Goal: Transaction & Acquisition: Book appointment/travel/reservation

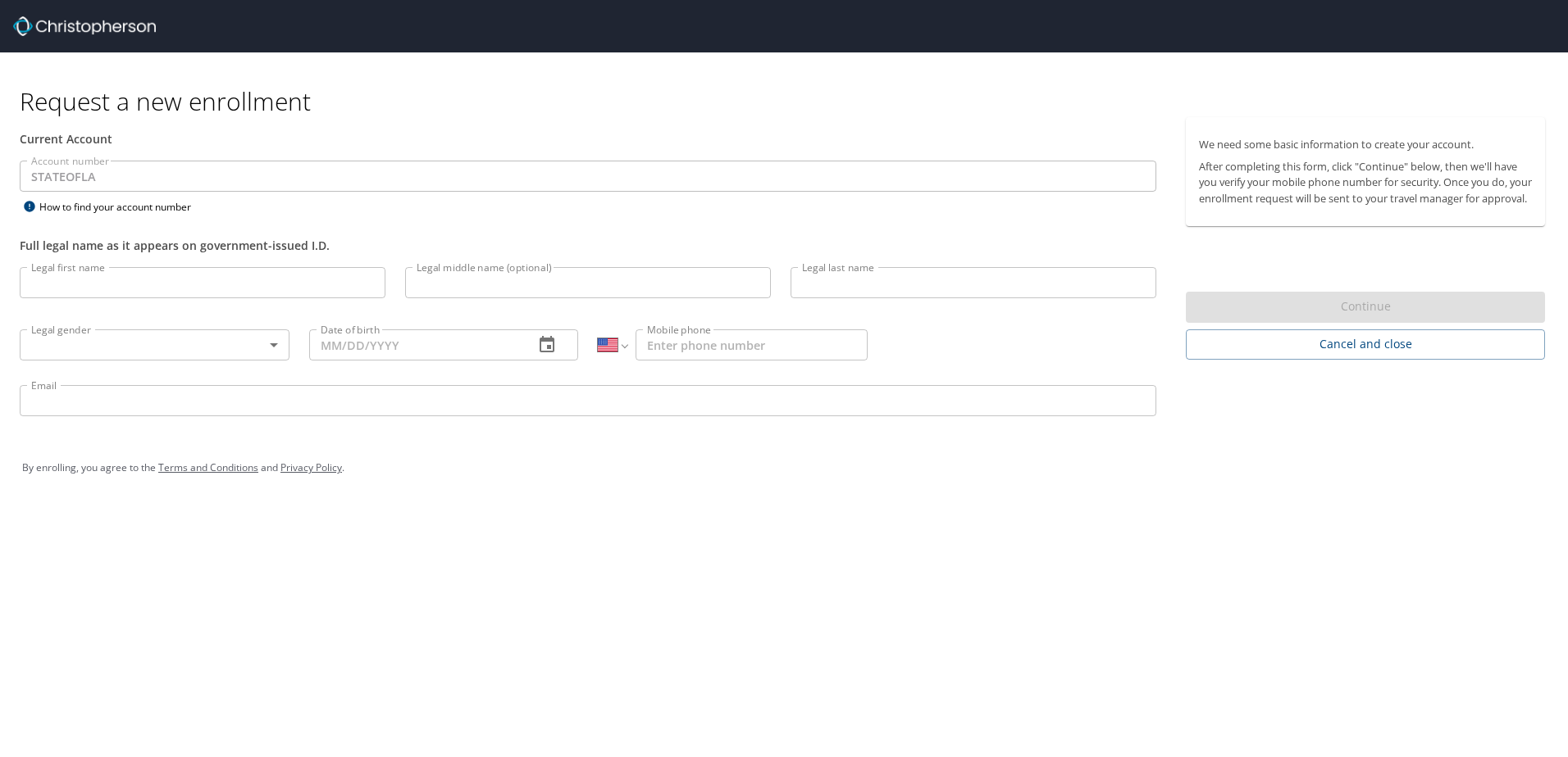
select select "US"
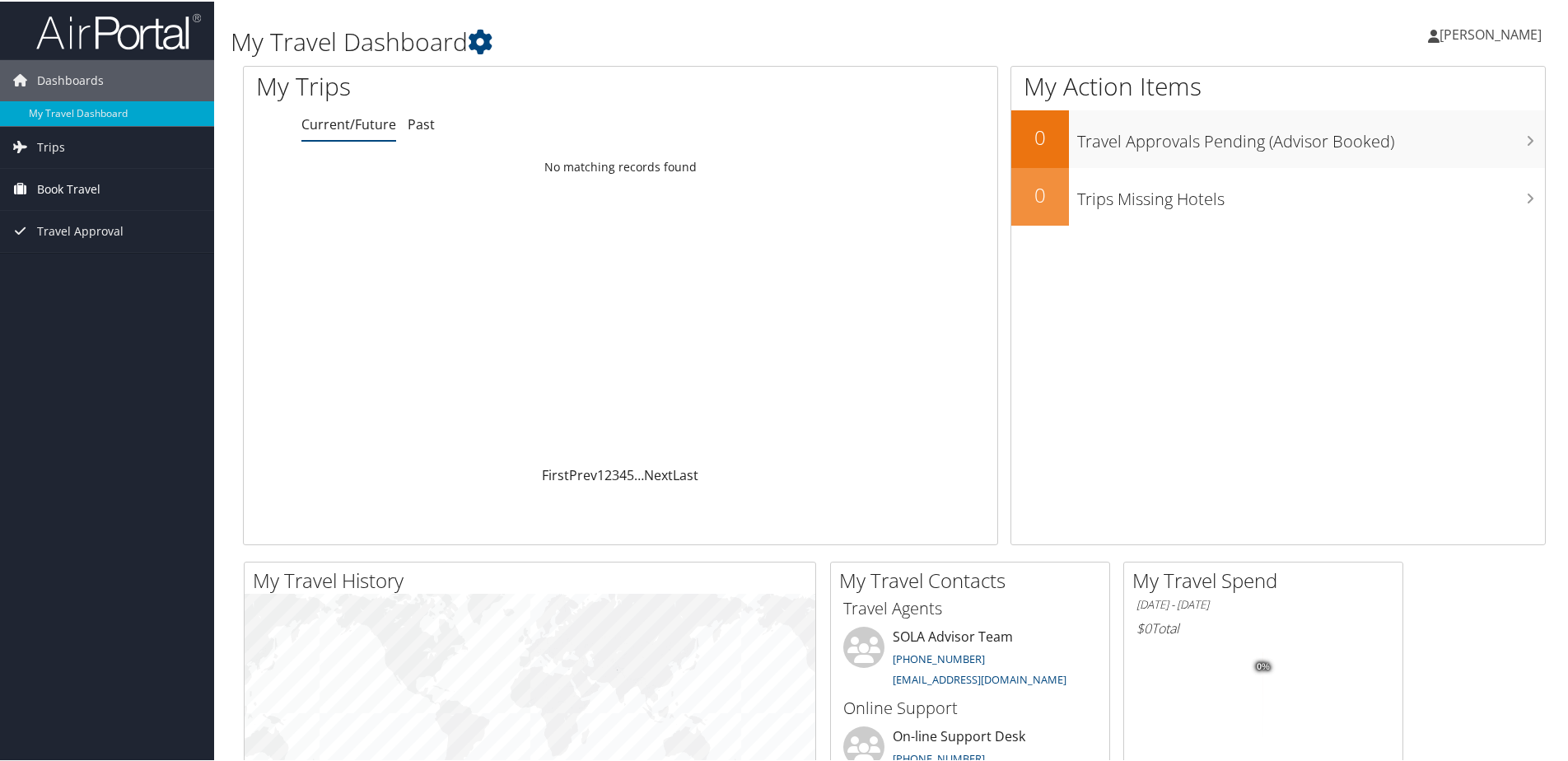
click at [77, 183] on span "Book Travel" at bounding box center [69, 187] width 64 height 42
click at [89, 244] on link "Book/Manage Online Trips" at bounding box center [107, 245] width 214 height 25
